Goal: Task Accomplishment & Management: Complete application form

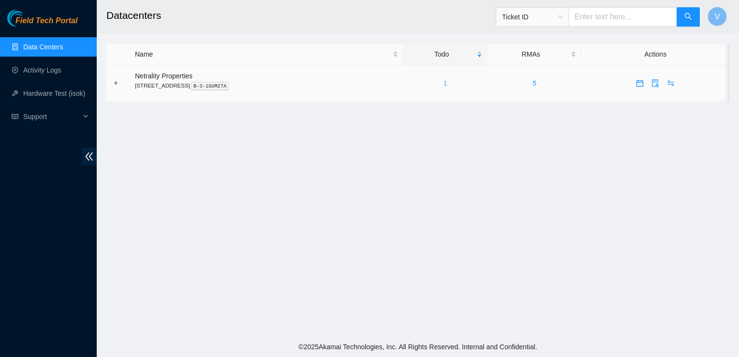
click at [447, 84] on link "1" at bounding box center [446, 83] width 4 height 8
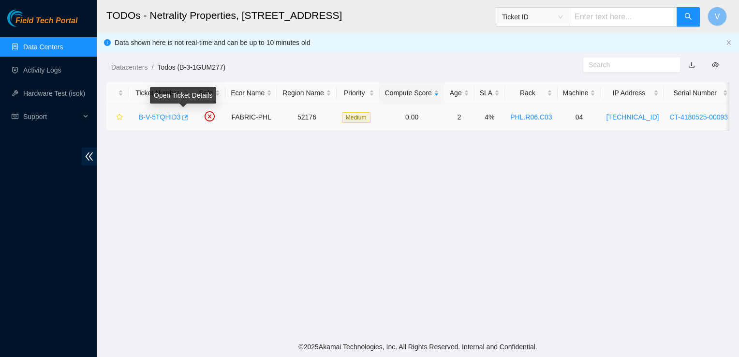
click at [182, 118] on icon "button" at bounding box center [184, 117] width 7 height 7
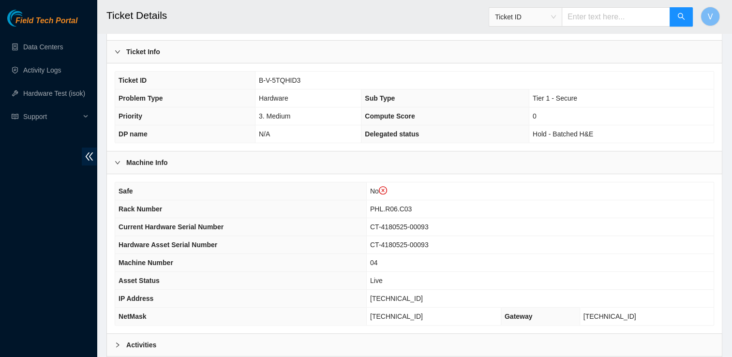
scroll to position [314, 0]
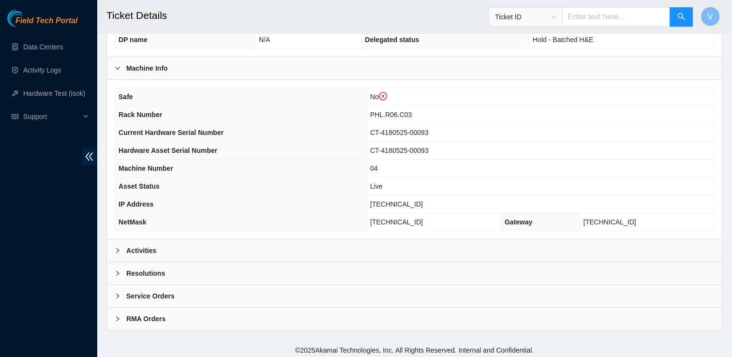
click at [161, 242] on div "Activities" at bounding box center [414, 250] width 615 height 22
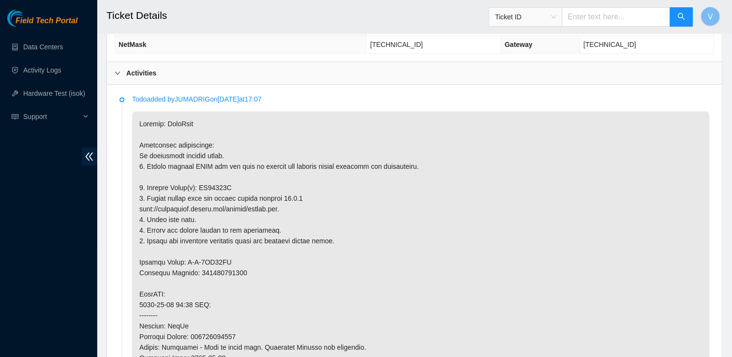
scroll to position [492, 0]
click at [490, 249] on p at bounding box center [420, 336] width 577 height 451
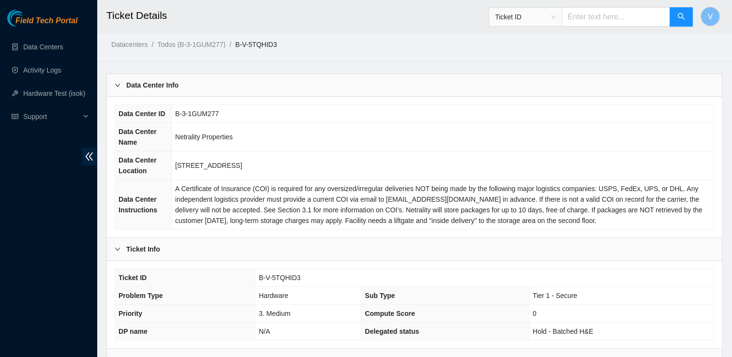
scroll to position [0, 0]
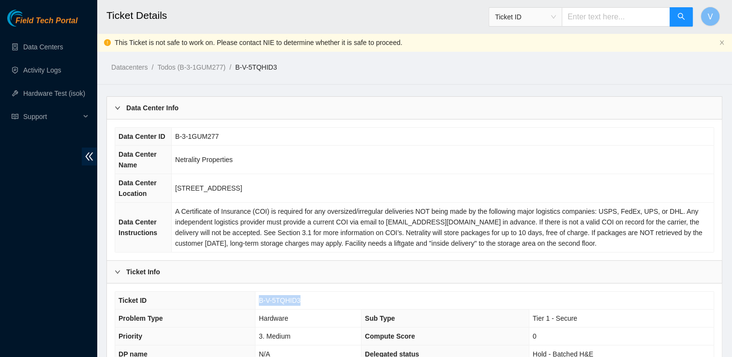
drag, startPoint x: 306, startPoint y: 298, endPoint x: 248, endPoint y: 307, distance: 58.6
click at [248, 307] on tr "Ticket ID B-V-5TQHID3" at bounding box center [414, 301] width 598 height 18
copy tr "B-V-5TQHID3"
click at [659, 128] on td "B-3-1GUM277" at bounding box center [443, 137] width 542 height 18
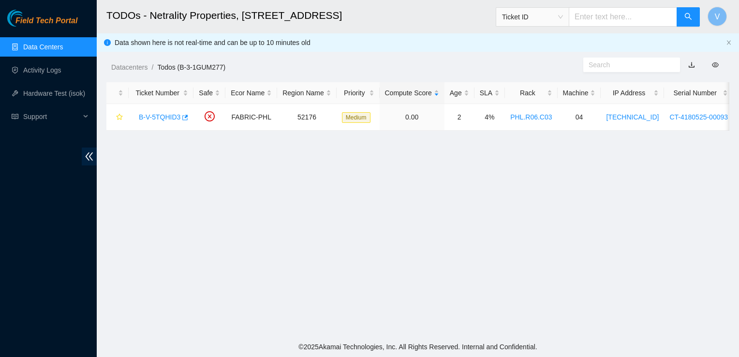
click at [699, 192] on main "TODOs - Netrality Properties, 401 N. Broad (Philadelphia) Ticket ID V Data show…" at bounding box center [418, 168] width 642 height 337
click at [683, 218] on main "TODOs - Netrality Properties, 401 N. Broad (Philadelphia) Ticket ID V Data show…" at bounding box center [418, 168] width 642 height 337
click at [719, 210] on main "TODOs - Netrality Properties, 401 N. Broad (Philadelphia) Ticket ID V Data show…" at bounding box center [418, 168] width 642 height 337
click at [610, 214] on main "TODOs - Netrality Properties, 401 N. Broad (Philadelphia) Ticket ID V Data show…" at bounding box center [418, 168] width 642 height 337
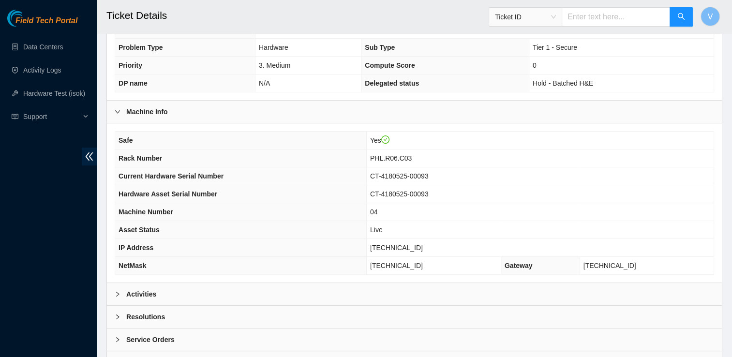
scroll to position [296, 0]
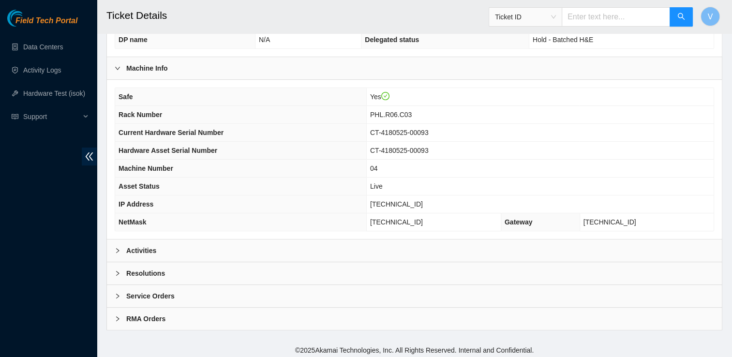
click at [159, 245] on div "Activities" at bounding box center [414, 250] width 615 height 22
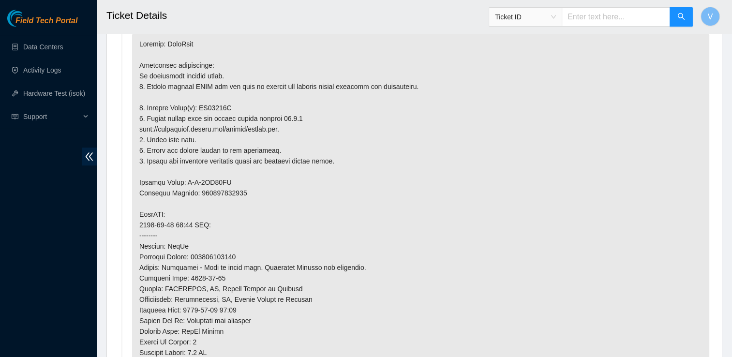
scroll to position [550, 0]
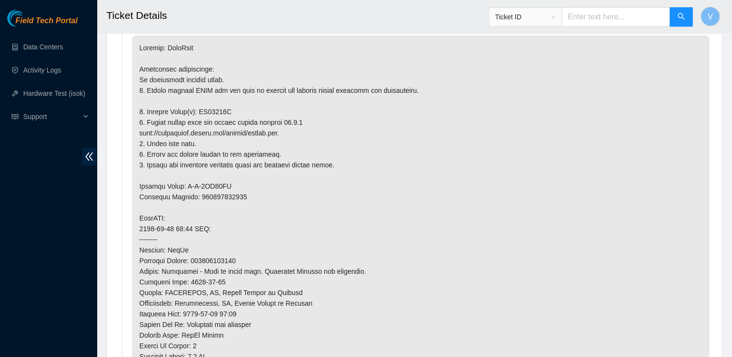
click at [687, 171] on p at bounding box center [420, 260] width 577 height 451
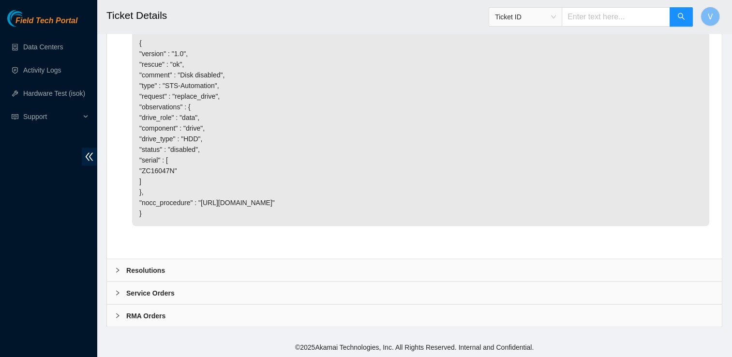
scroll to position [1675, 0]
click at [149, 264] on div "Resolutions" at bounding box center [414, 270] width 615 height 22
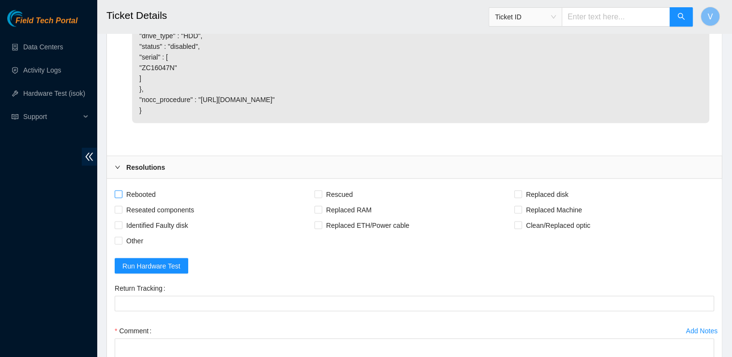
click at [146, 202] on span "Rebooted" at bounding box center [140, 193] width 37 height 15
click at [121, 197] on input "Rebooted" at bounding box center [118, 193] width 7 height 7
checkbox input "true"
click at [331, 202] on span "Rescued" at bounding box center [339, 193] width 34 height 15
click at [321, 197] on input "Rescued" at bounding box center [317, 193] width 7 height 7
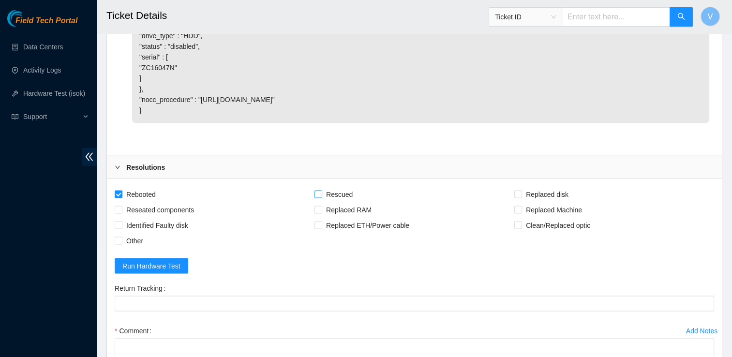
checkbox input "true"
click at [542, 202] on span "Replaced disk" at bounding box center [547, 193] width 50 height 15
click at [521, 197] on input "Replaced disk" at bounding box center [517, 193] width 7 height 7
checkbox input "true"
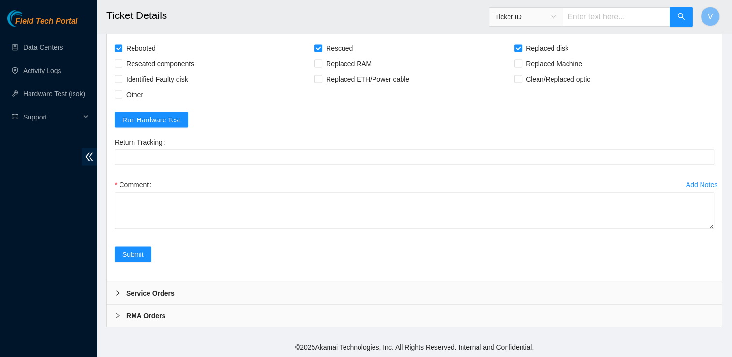
scroll to position [1924, 0]
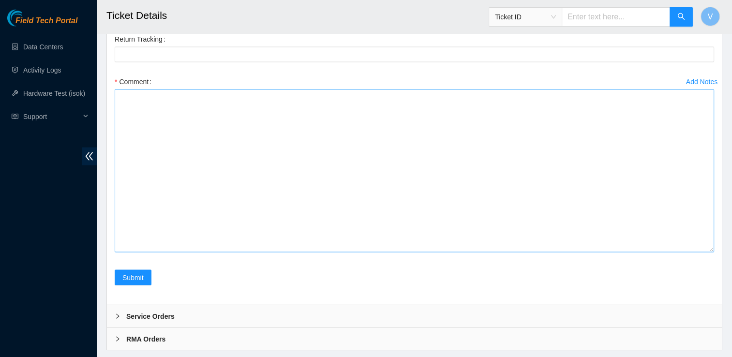
drag, startPoint x: 711, startPoint y: 224, endPoint x: 707, endPoint y: 348, distance: 123.9
click at [707, 253] on textarea "Comment" at bounding box center [414, 170] width 599 height 163
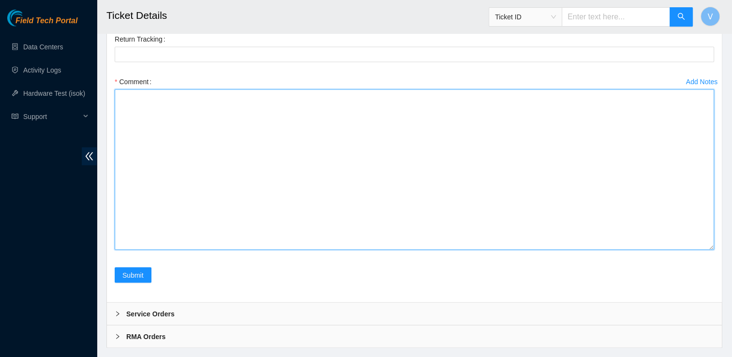
click at [283, 206] on textarea "Comment" at bounding box center [414, 169] width 599 height 161
paste textarea "Removed faulty disk s/n: (ZC16NP7S), replaced with new disk s/n: (Z1Z526NQ) -RM…"
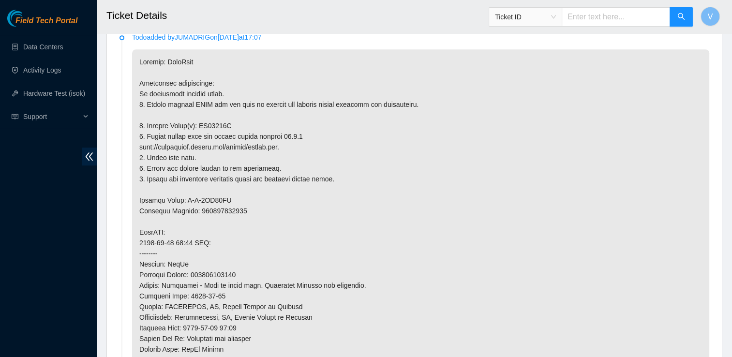
scroll to position [535, 0]
click at [216, 122] on p at bounding box center [420, 275] width 577 height 451
copy p "ZC16047N"
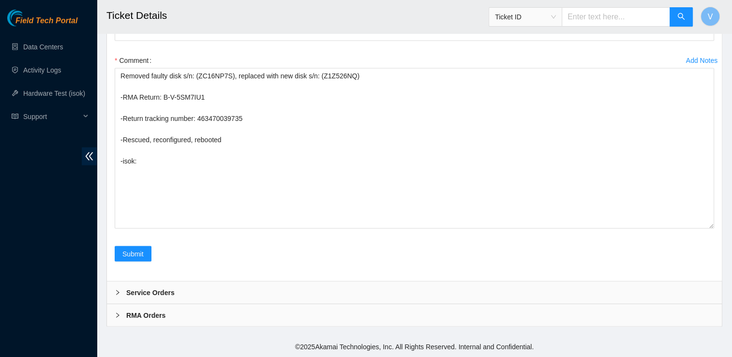
scroll to position [2048, 0]
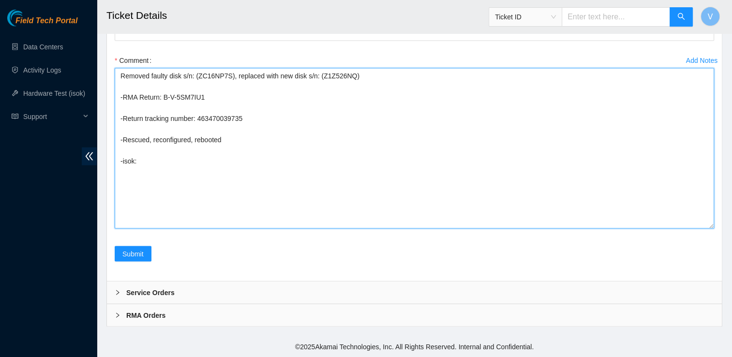
click at [210, 76] on textarea "Removed faulty disk s/n: (ZC16NP7S), replaced with new disk s/n: (Z1Z526NQ) -RM…" at bounding box center [414, 148] width 599 height 161
paste textarea "047N"
click at [337, 80] on textarea "Removed faulty disk s/n: (ZC16047N), replaced with new disk s/n: (Z1Z526NQ) -RM…" at bounding box center [414, 148] width 599 height 161
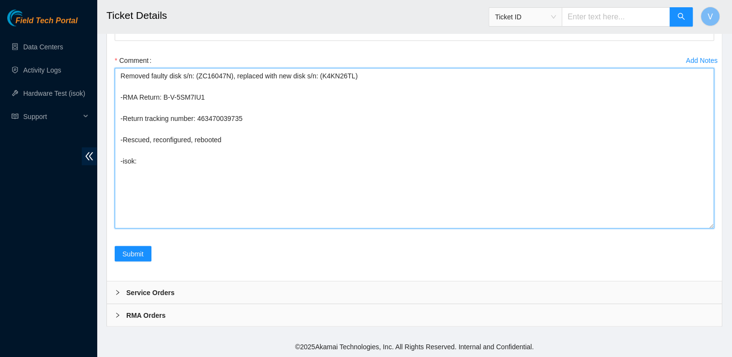
drag, startPoint x: 203, startPoint y: 98, endPoint x: 163, endPoint y: 99, distance: 40.6
click at [163, 99] on textarea "Removed faulty disk s/n: (ZC16047N), replaced with new disk s/n: (K4KN26TL) -RM…" at bounding box center [414, 148] width 599 height 161
click at [216, 119] on textarea "Removed faulty disk s/n: (ZC16047N), replaced with new disk s/n: (K4KN26TL) -RM…" at bounding box center [414, 148] width 599 height 161
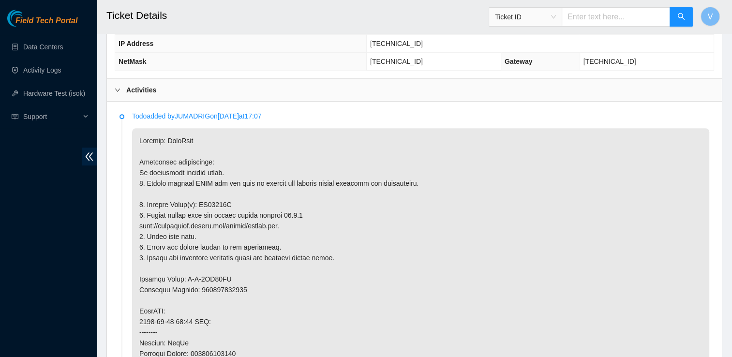
scroll to position [456, 0]
click at [207, 281] on p at bounding box center [420, 354] width 577 height 451
drag, startPoint x: 207, startPoint y: 281, endPoint x: 231, endPoint y: 275, distance: 24.9
click at [231, 275] on p at bounding box center [420, 354] width 577 height 451
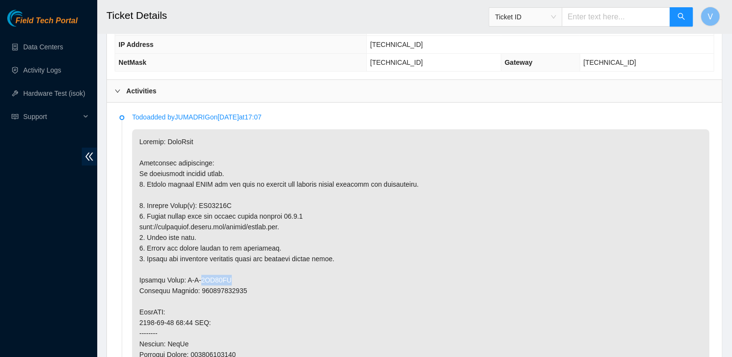
click at [215, 275] on p at bounding box center [420, 354] width 577 height 451
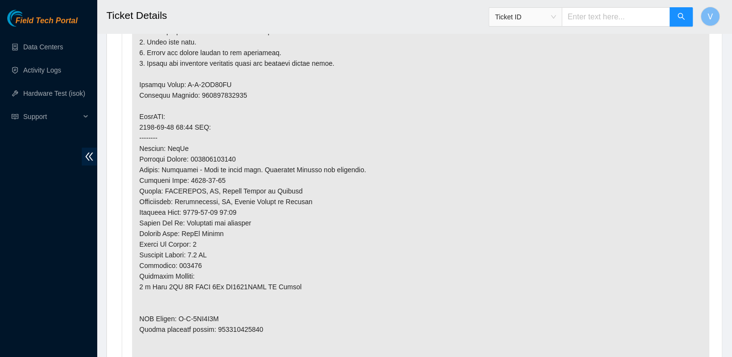
scroll to position [651, 0]
drag, startPoint x: 178, startPoint y: 318, endPoint x: 236, endPoint y: 318, distance: 57.6
click at [236, 318] on p at bounding box center [420, 159] width 577 height 451
copy p "B-V-5TR5C2F"
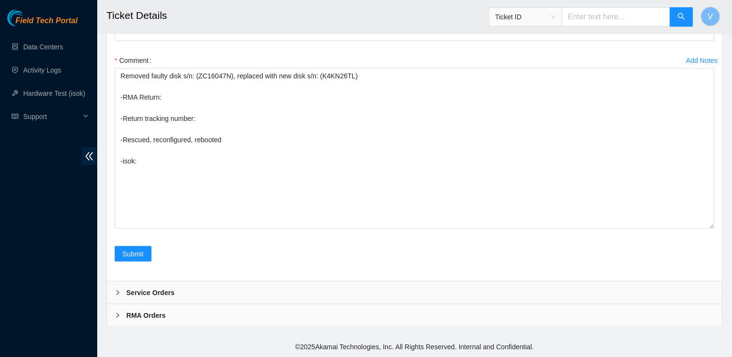
scroll to position [2048, 0]
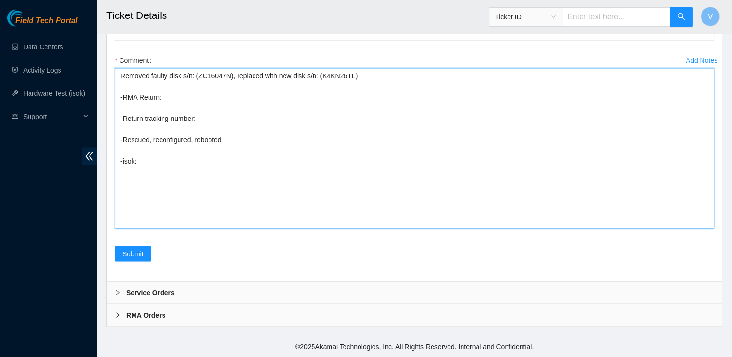
click at [174, 94] on textarea "Removed faulty disk s/n: (ZC16047N), replaced with new disk s/n: (K4KN26TL) -RM…" at bounding box center [414, 148] width 599 height 161
paste textarea "B-V-5TR5C2F"
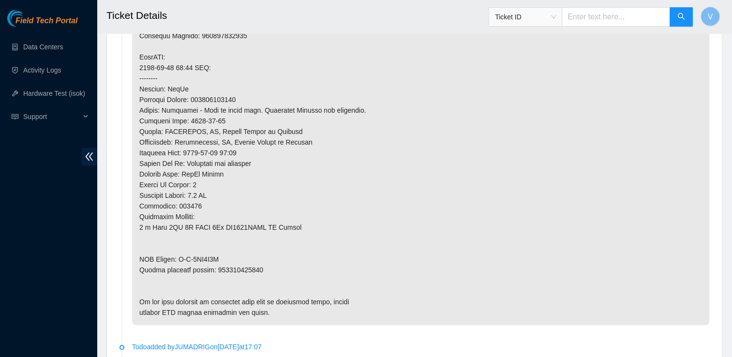
scroll to position [675, 0]
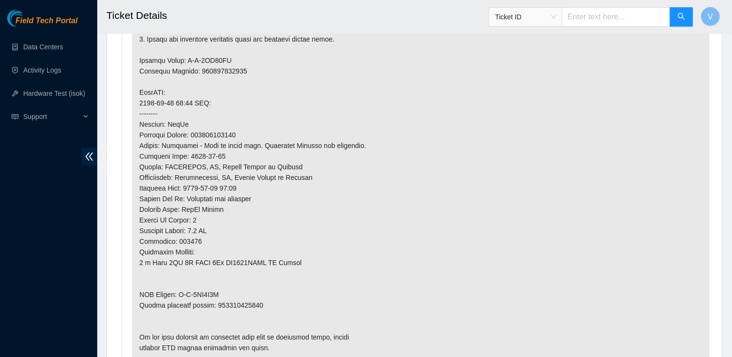
click at [239, 299] on p at bounding box center [420, 135] width 577 height 451
copy p "473665206633"
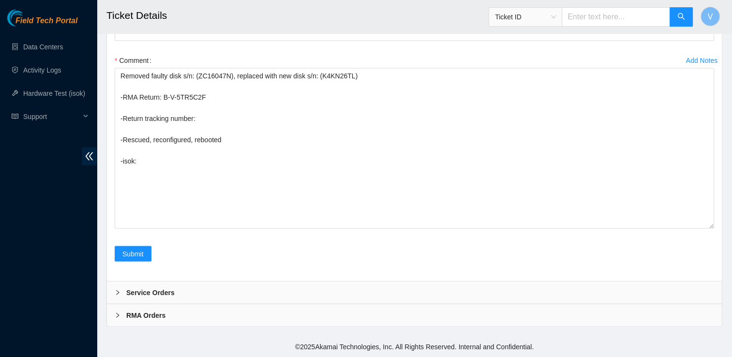
scroll to position [2048, 0]
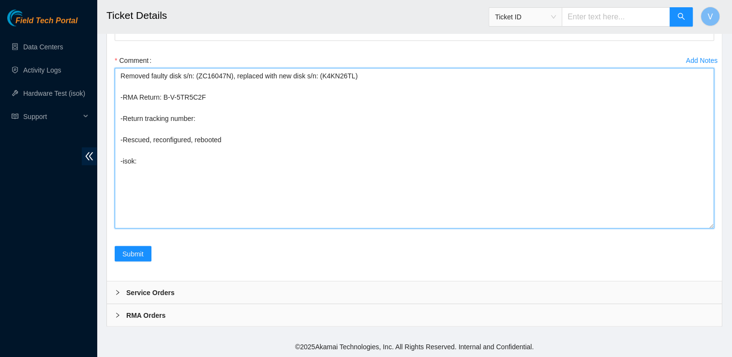
click at [213, 120] on textarea "Removed faulty disk s/n: (ZC16047N), replaced with new disk s/n: (K4KN26TL) -RM…" at bounding box center [414, 148] width 599 height 161
paste textarea "473665206633"
type textarea "Removed faulty disk s/n: (ZC16047N), replaced with new disk s/n: (K4KN26TL) -RM…"
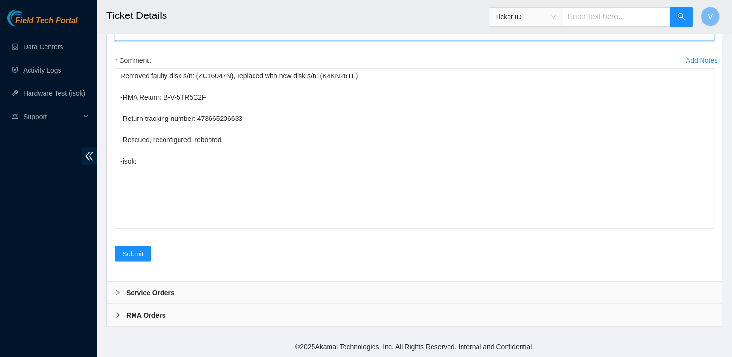
click at [201, 41] on Tracking "Return Tracking" at bounding box center [414, 33] width 599 height 15
paste Tracking "473665206633"
type Tracking "473665206633"
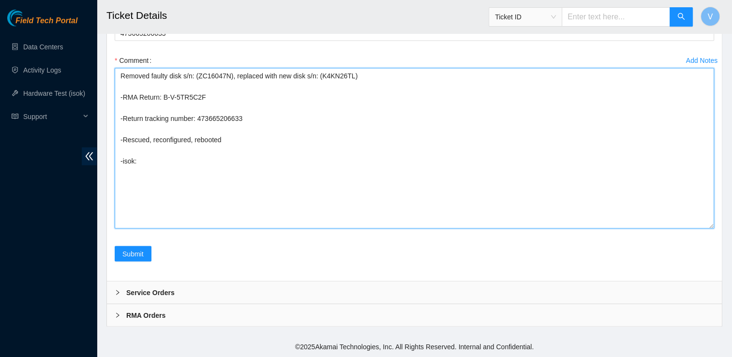
click at [170, 229] on textarea "Removed faulty disk s/n: (ZC16047N), replaced with new disk s/n: (K4KN26TL) -RM…" at bounding box center [414, 148] width 599 height 161
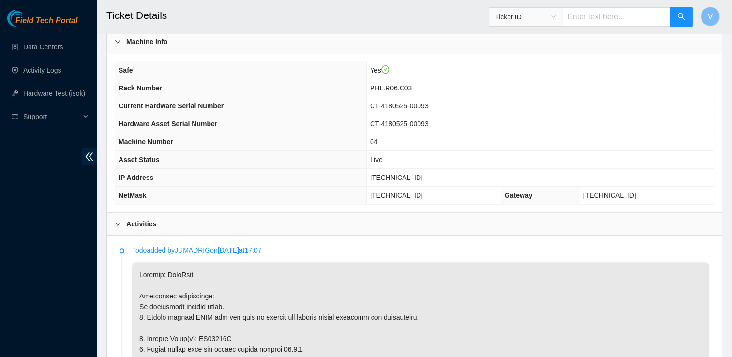
scroll to position [325, 0]
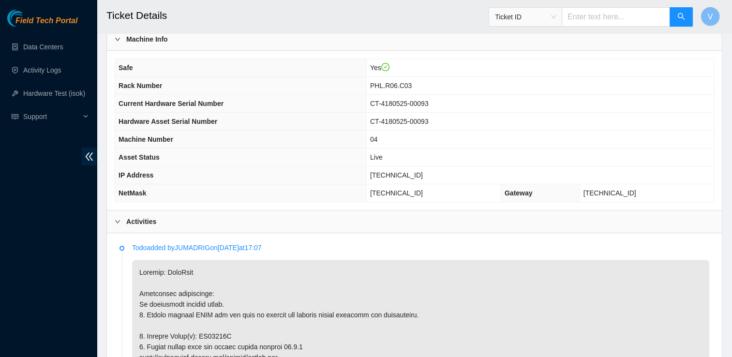
click at [423, 175] on span "[TECHNICAL_ID]" at bounding box center [396, 175] width 53 height 8
copy span "[TECHNICAL_ID]"
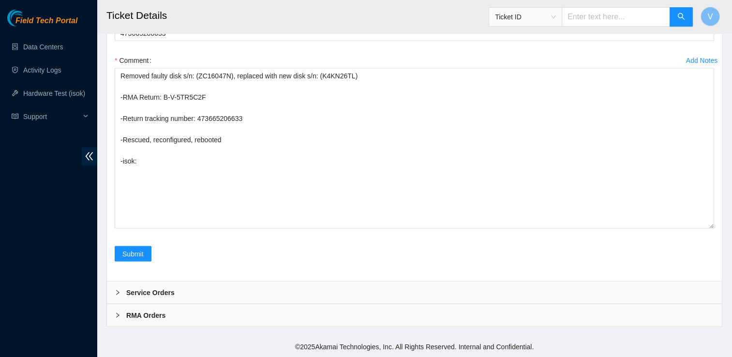
scroll to position [2028, 0]
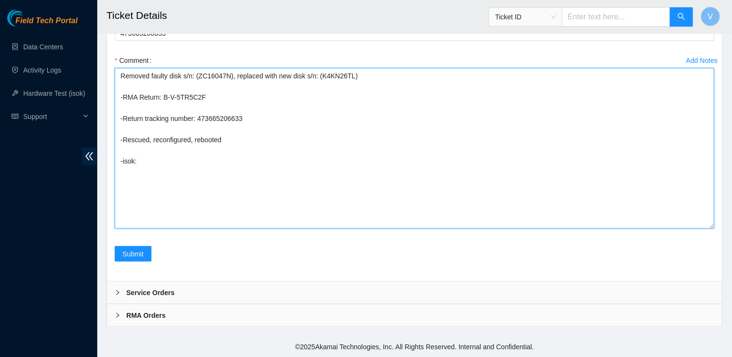
click at [174, 178] on textarea "Removed faulty disk s/n: (ZC16047N), replaced with new disk s/n: (K4KN26TL) -RM…" at bounding box center [414, 148] width 599 height 161
paste textarea "23.46.12.7 : passed: ok"
type textarea "Removed faulty disk s/n: (ZC16047N), replaced with new disk s/n: (K4KN26TL) -RM…"
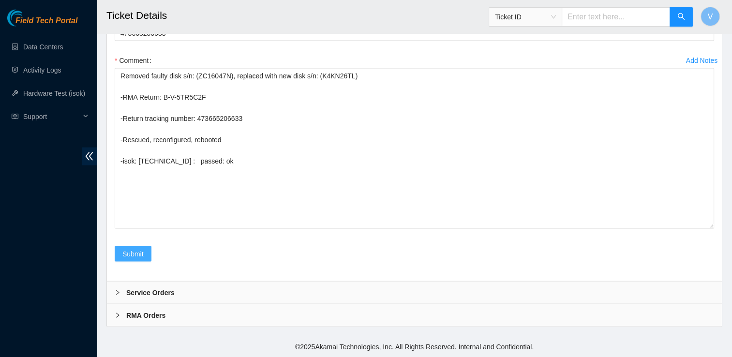
click at [134, 259] on span "Submit" at bounding box center [132, 254] width 21 height 11
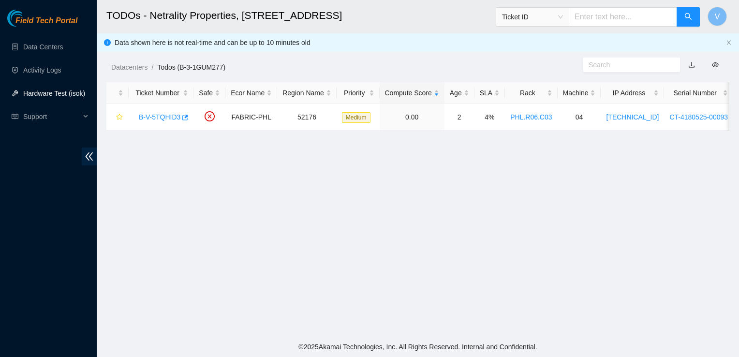
click at [31, 97] on link "Hardware Test (isok)" at bounding box center [54, 93] width 62 height 8
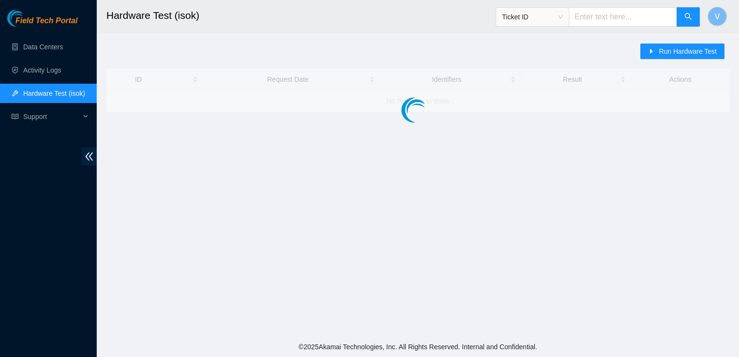
click at [31, 97] on link "Hardware Test (isok)" at bounding box center [54, 93] width 62 height 8
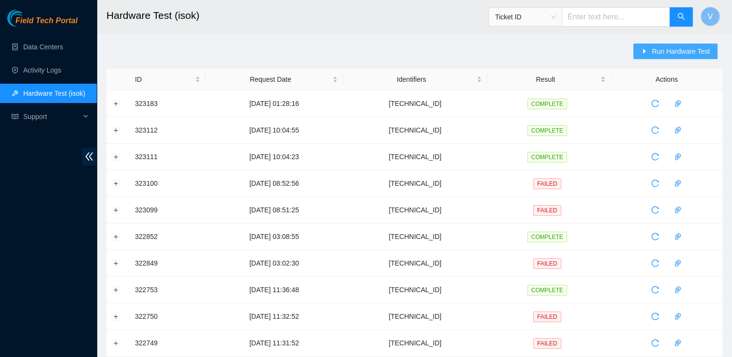
click at [679, 50] on span "Run Hardware Test" at bounding box center [681, 51] width 58 height 11
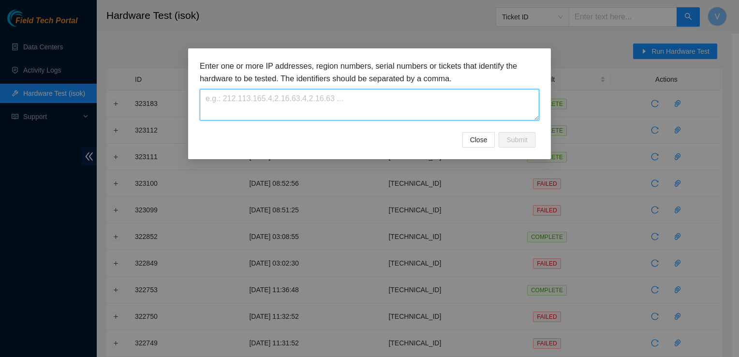
click at [422, 112] on textarea at bounding box center [370, 104] width 340 height 31
paste textarea "[TECHNICAL_ID]"
type textarea "[TECHNICAL_ID]"
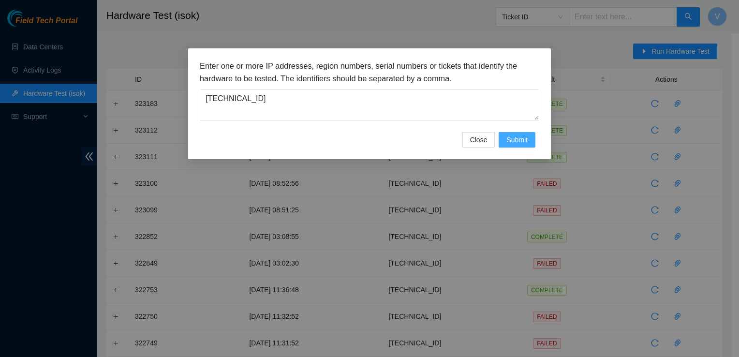
click at [518, 141] on span "Submit" at bounding box center [516, 139] width 21 height 11
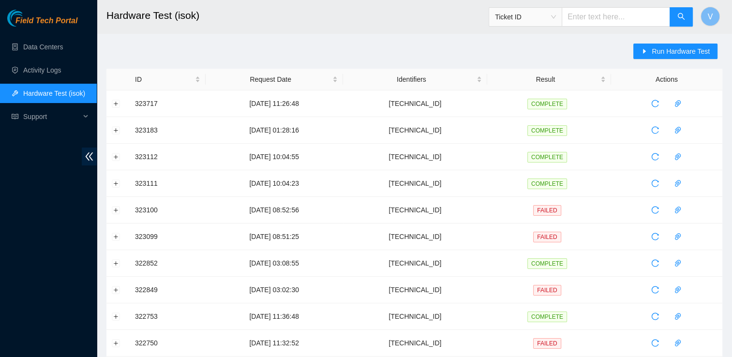
click at [105, 105] on main "Hardware Test (isok) Ticket ID V Run Hardware Test ID Request Date Identifiers …" at bounding box center [414, 331] width 635 height 663
click at [114, 106] on button "Expand row" at bounding box center [116, 104] width 8 height 8
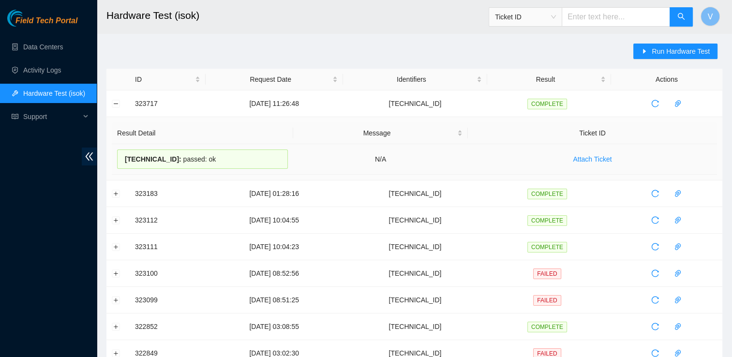
drag, startPoint x: 199, startPoint y: 160, endPoint x: 119, endPoint y: 173, distance: 80.9
click at [119, 173] on td "[TECHNICAL_ID] : passed: ok" at bounding box center [202, 159] width 181 height 30
copy div "[TECHNICAL_ID] : passed: ok"
